Goal: Task Accomplishment & Management: Manage account settings

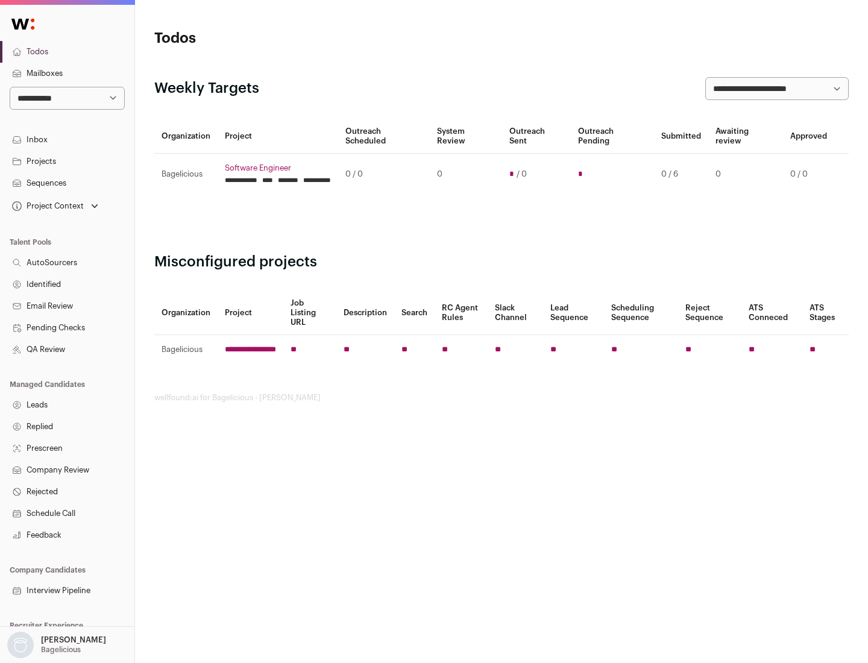
click at [67, 161] on link "Projects" at bounding box center [67, 162] width 134 height 22
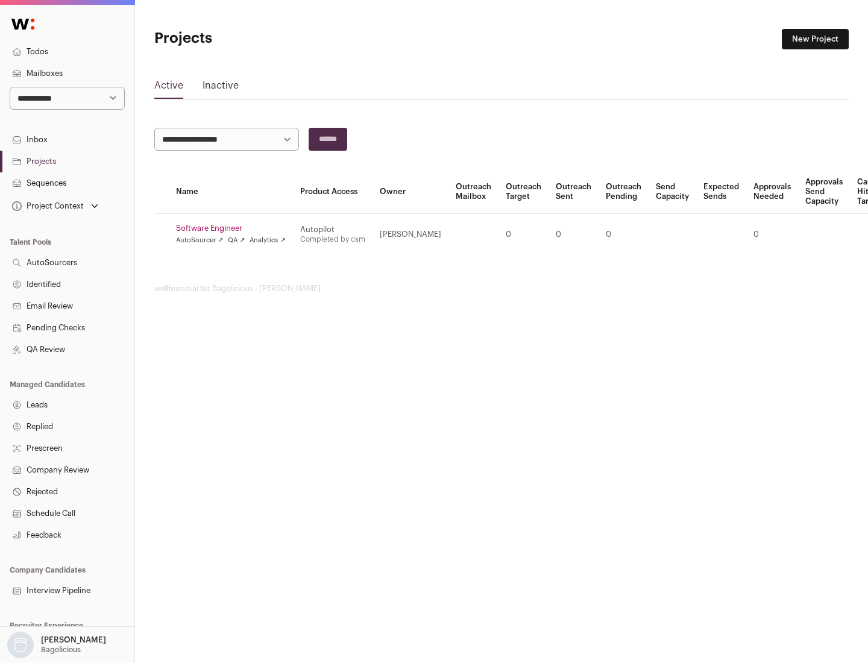
click at [235, 229] on link "Software Engineer" at bounding box center [231, 229] width 110 height 10
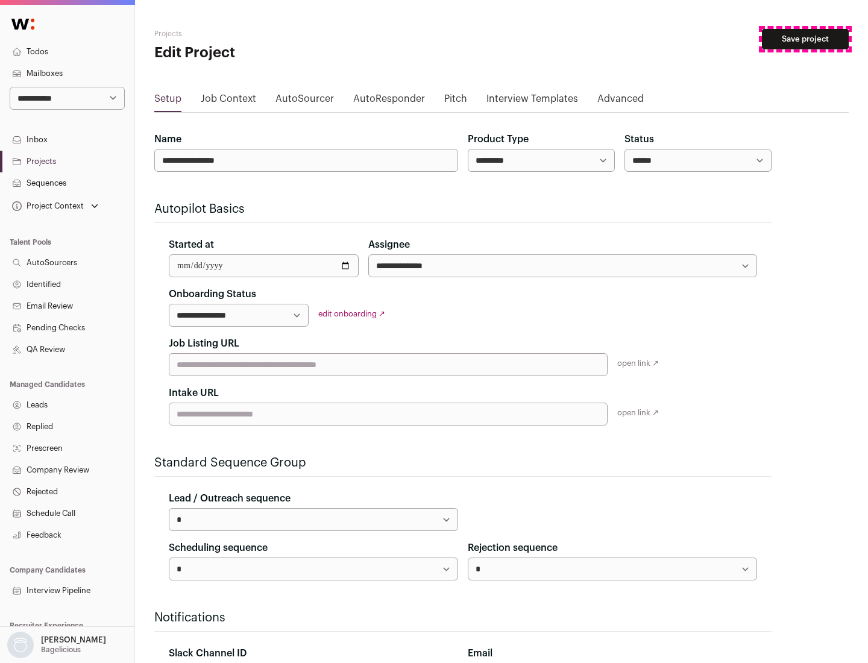
click at [806, 39] on button "Save project" at bounding box center [805, 39] width 87 height 21
